Goal: Communication & Community: Share content

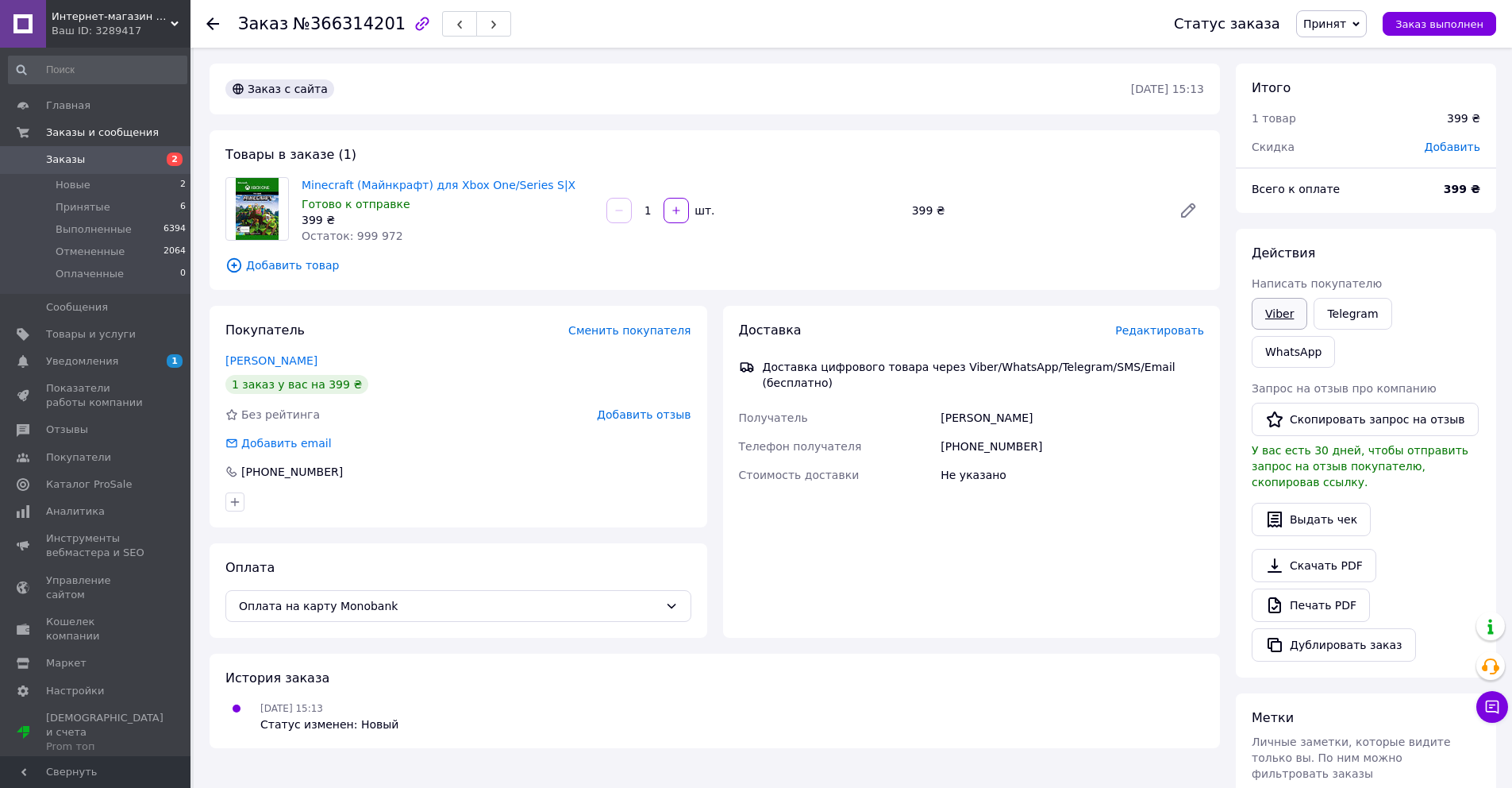
click at [1278, 311] on link "Viber" at bounding box center [1279, 314] width 56 height 32
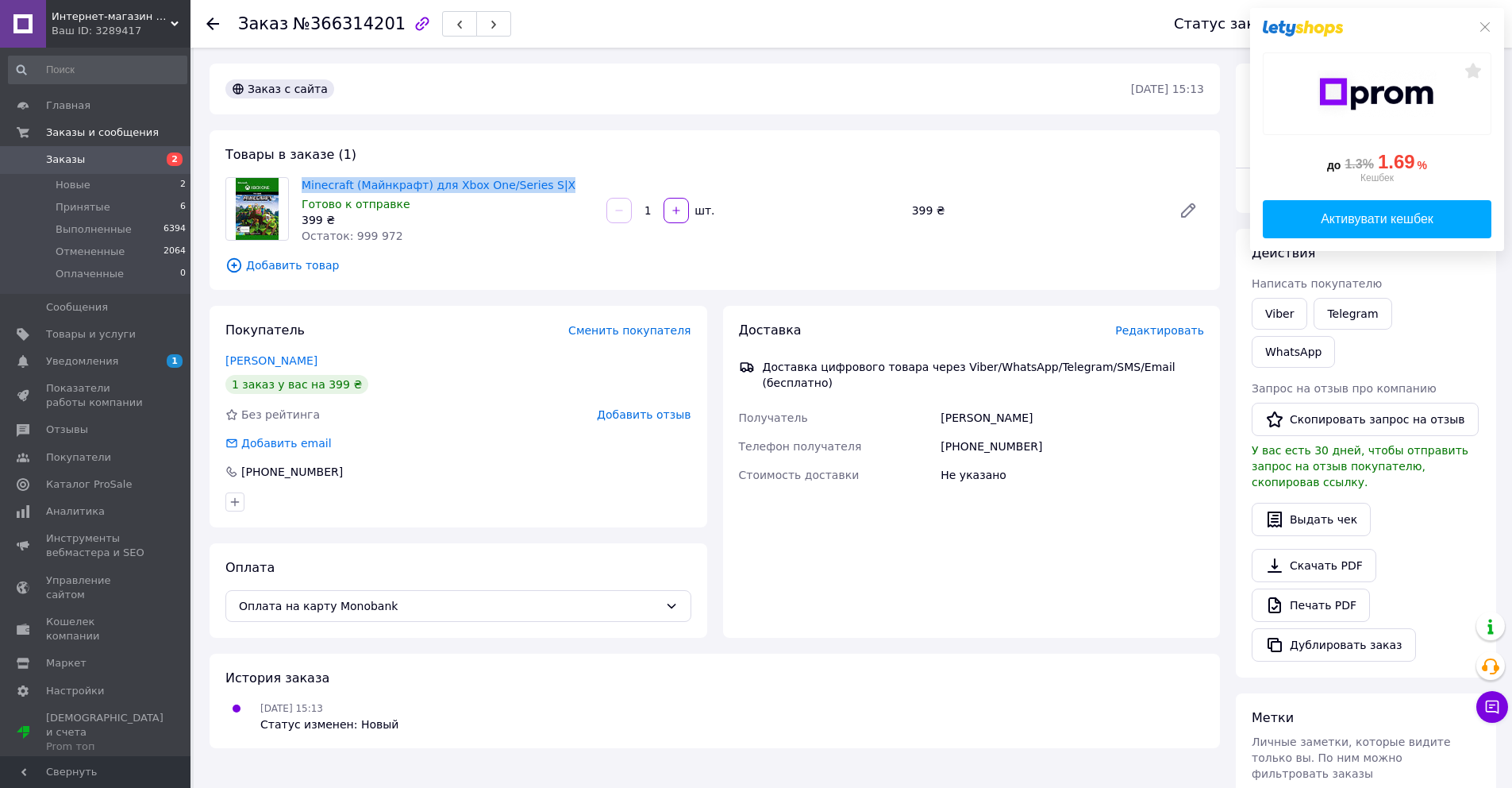
drag, startPoint x: 296, startPoint y: 177, endPoint x: 553, endPoint y: 182, distance: 257.0
click at [553, 182] on div "Minecraft (Майнкрафт) для Xbox One/Series S|X Готово к отправке 399 ₴ Остаток: …" at bounding box center [447, 210] width 305 height 73
copy link "Minecraft (Майнкрафт) для Xbox One/Series S|X"
click at [1335, 336] on link "WhatsApp" at bounding box center [1293, 351] width 83 height 32
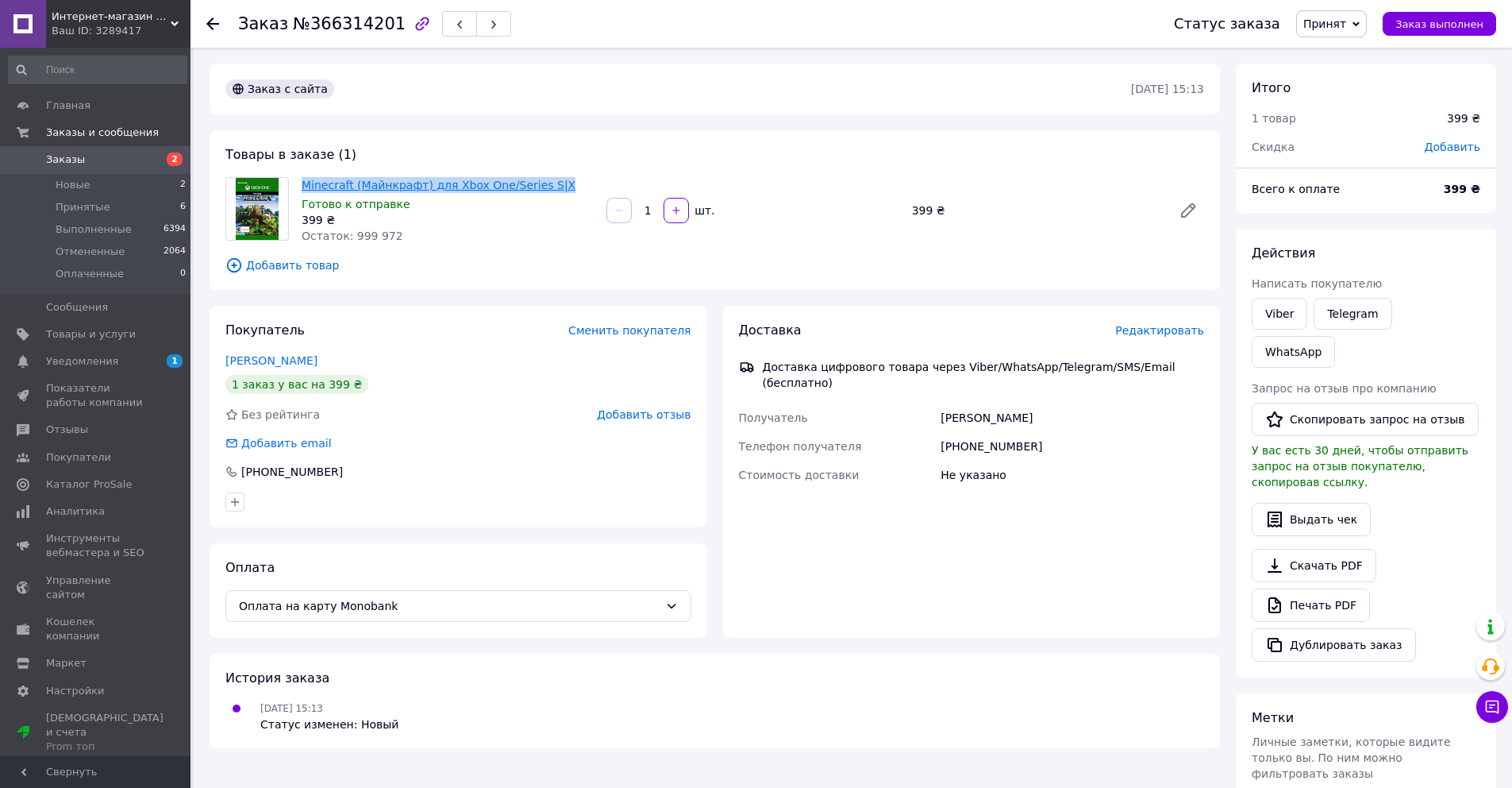
drag, startPoint x: 420, startPoint y: 201, endPoint x: 301, endPoint y: 185, distance: 120.1
click at [301, 185] on span "Minecraft (Майнкрафт) для Xbox One/Series S|X" at bounding box center [447, 184] width 292 height 16
copy link "Minecraft (Майнкрафт) для Xbox One/Series S|X"
